Goal: Task Accomplishment & Management: Use online tool/utility

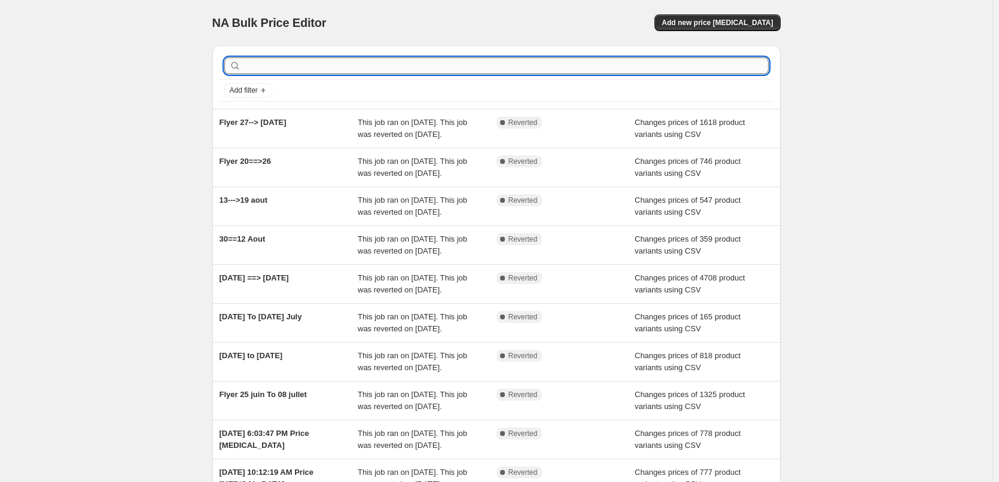
click at [436, 62] on input "text" at bounding box center [506, 65] width 525 height 17
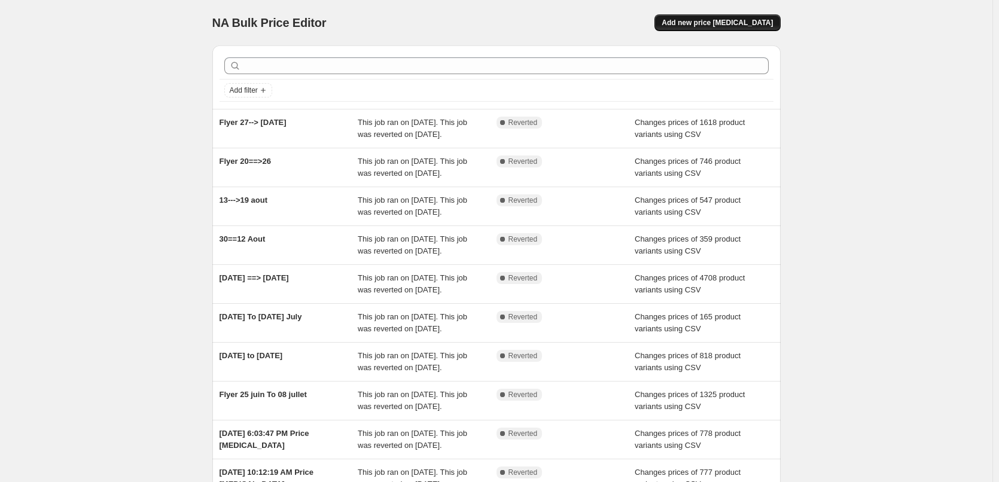
click at [745, 24] on span "Add new price [MEDICAL_DATA]" at bounding box center [717, 23] width 111 height 10
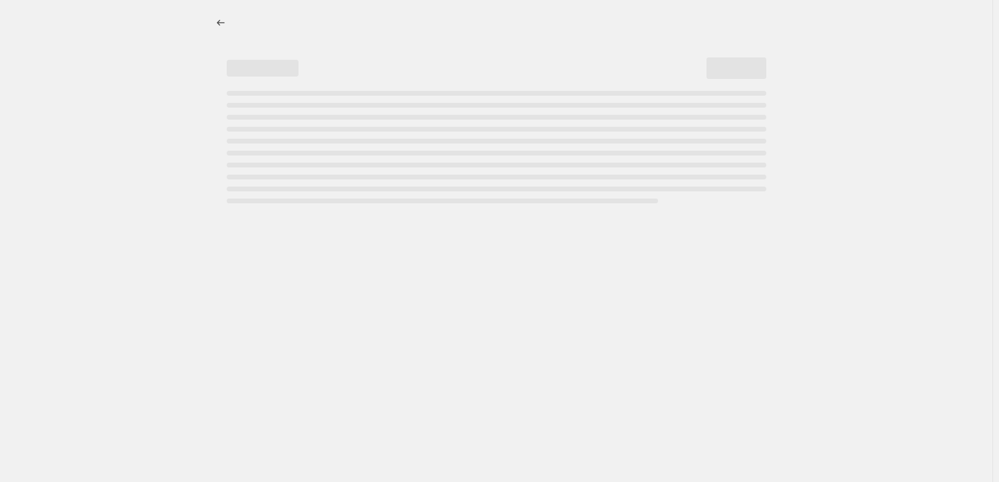
select select "percentage"
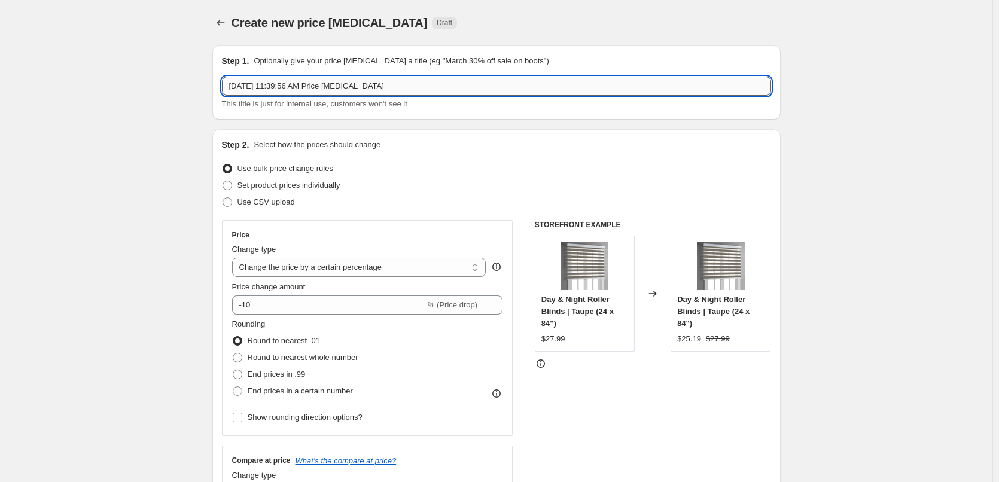
click at [311, 91] on input "Sep 10, 2025, 11:39:56 AM Price change job" at bounding box center [496, 86] width 549 height 19
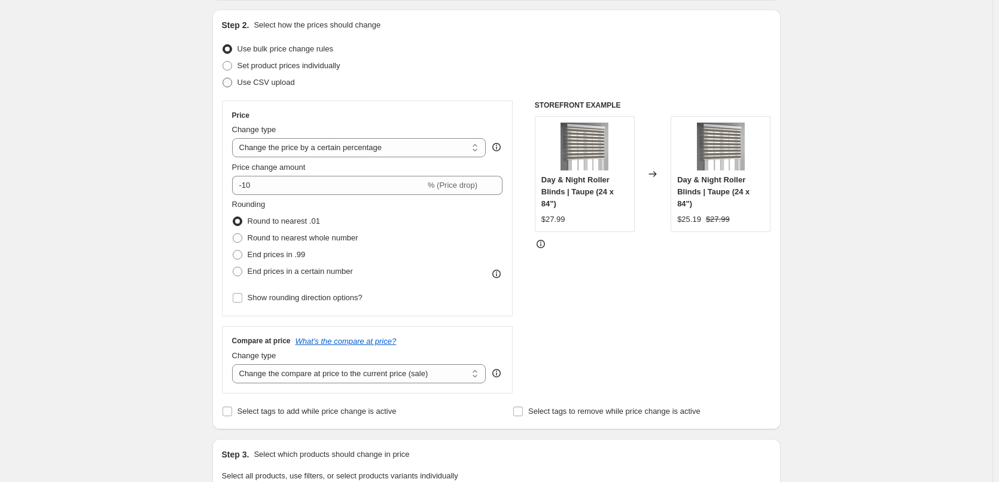
type input "10--->16 sep"
click at [230, 81] on span at bounding box center [228, 83] width 10 height 10
click at [223, 78] on input "Use CSV upload" at bounding box center [223, 78] width 1 height 1
radio input "true"
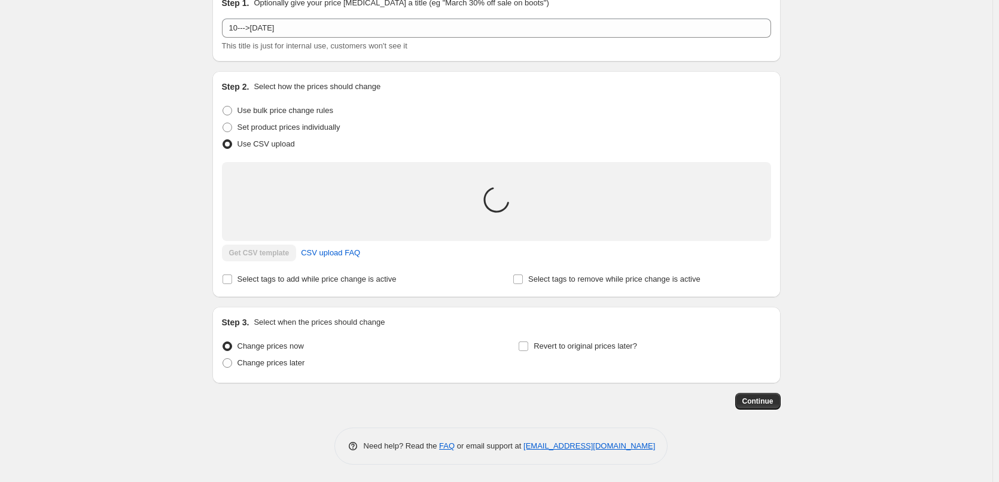
scroll to position [72, 0]
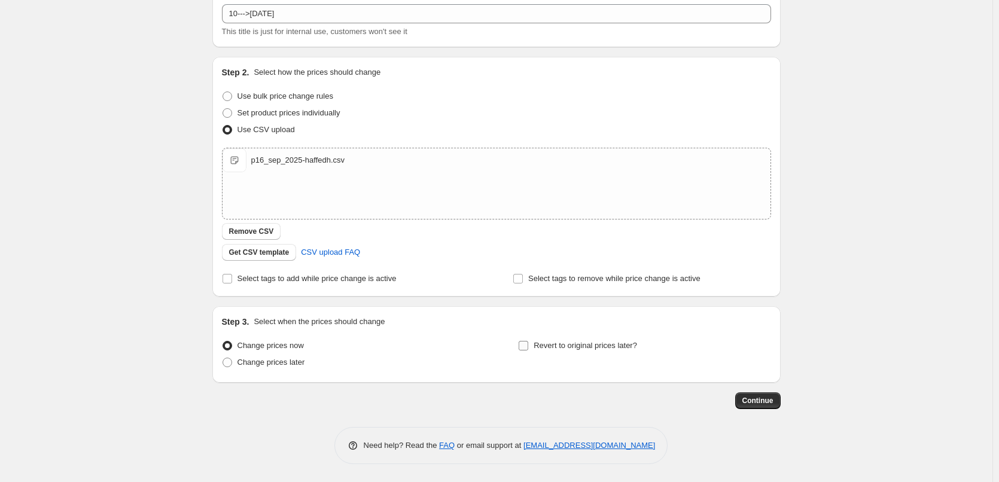
click at [533, 350] on label "Revert to original prices later?" at bounding box center [577, 345] width 119 height 17
click at [528, 350] on input "Revert to original prices later?" at bounding box center [524, 346] width 10 height 10
checkbox input "true"
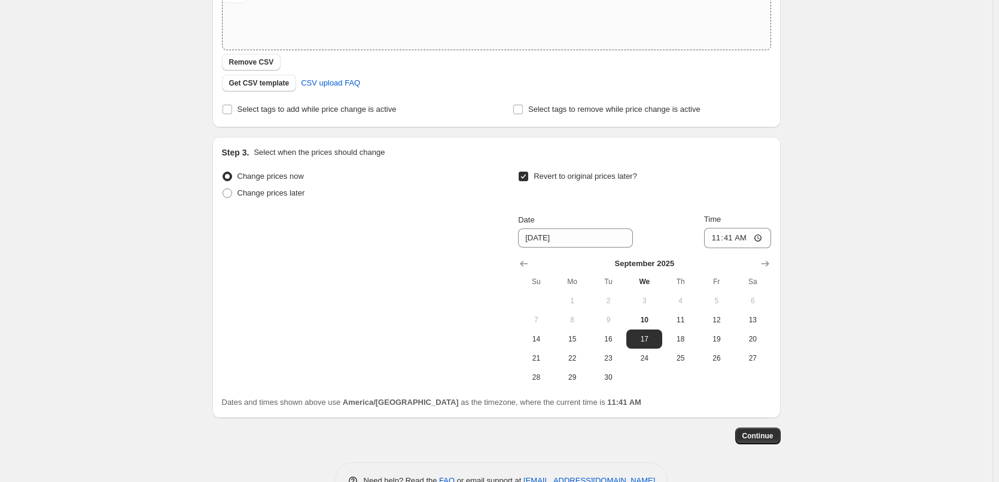
scroll to position [277, 0]
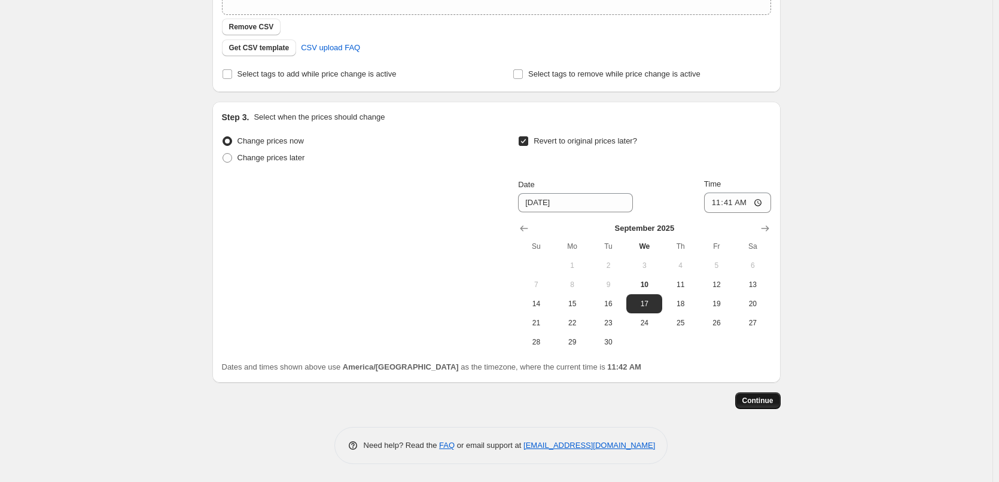
click at [761, 400] on span "Continue" at bounding box center [757, 401] width 31 height 10
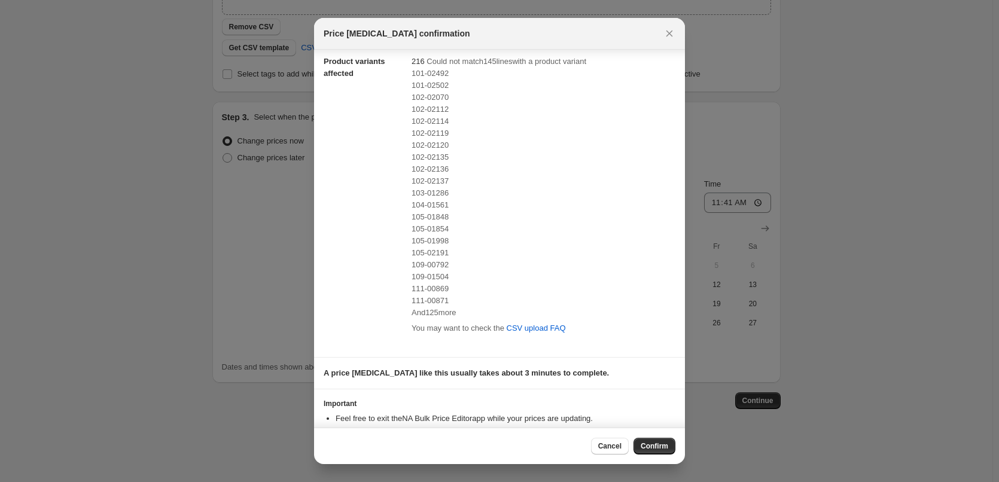
scroll to position [0, 0]
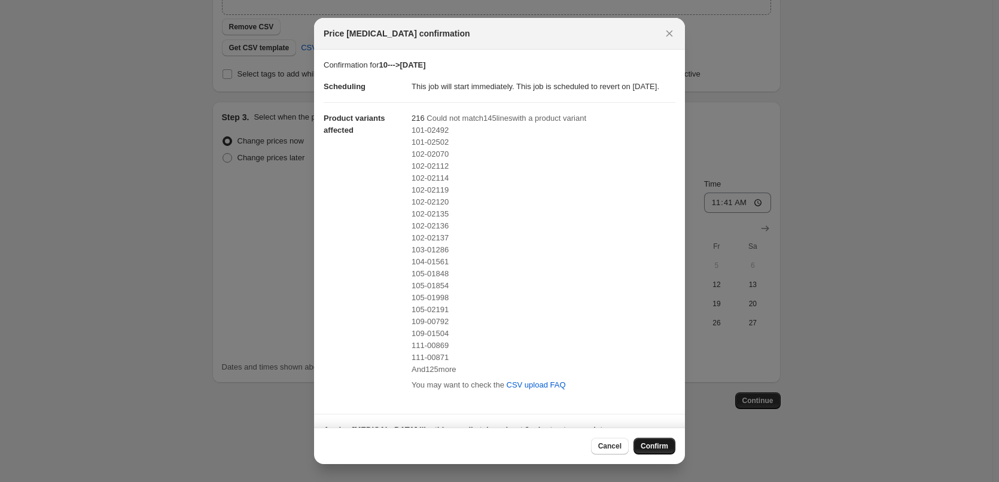
click at [660, 451] on span "Confirm" at bounding box center [655, 447] width 28 height 10
